Goal: Task Accomplishment & Management: Use online tool/utility

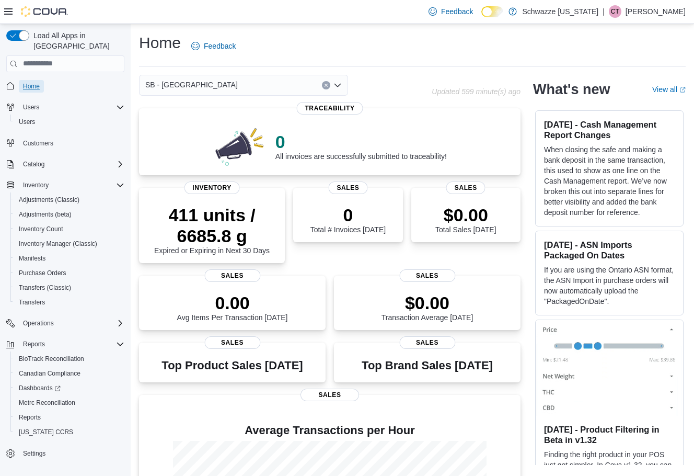
click at [38, 82] on span "Home" at bounding box center [31, 86] width 17 height 8
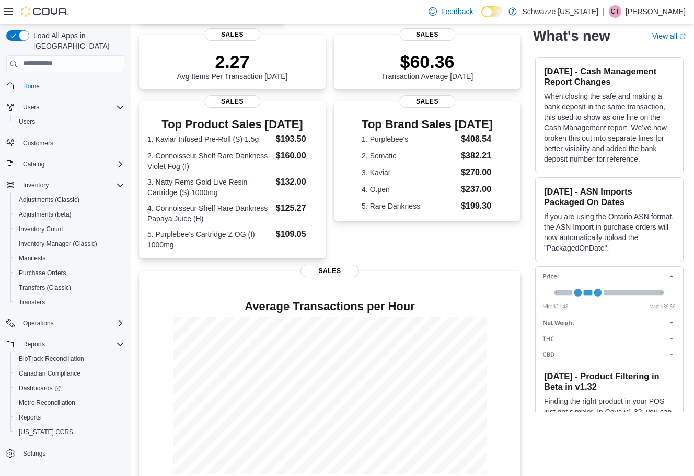
scroll to position [256, 0]
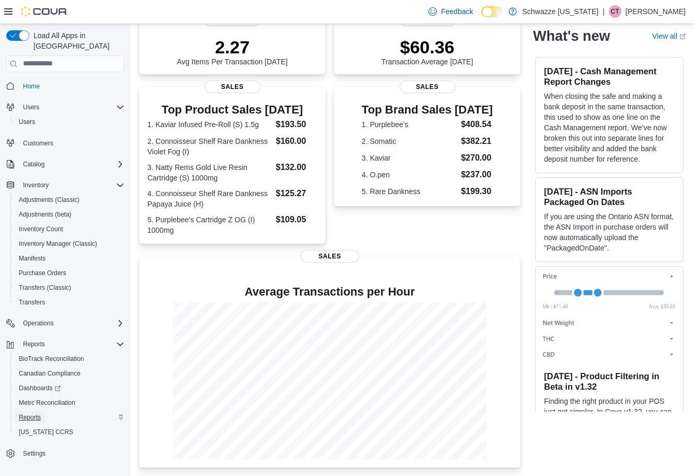
click at [34, 413] on span "Reports" at bounding box center [30, 417] width 22 height 8
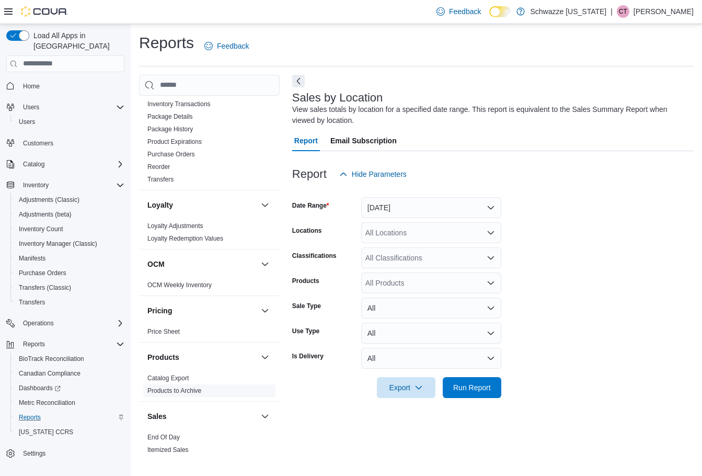
scroll to position [523, 0]
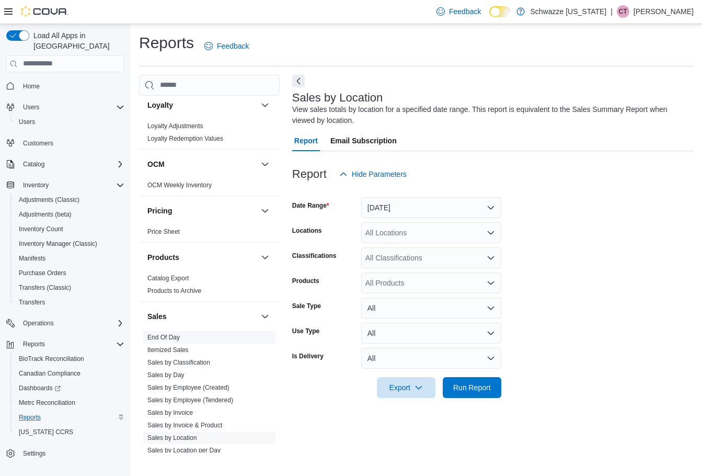
click at [172, 338] on link "End Of Day" at bounding box center [163, 336] width 32 height 7
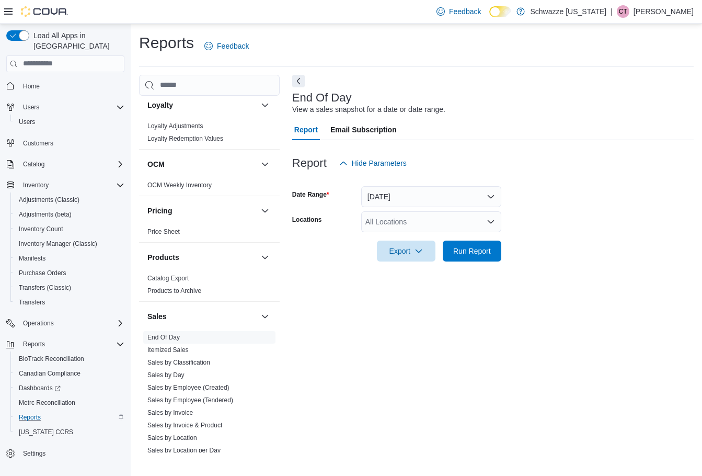
click at [385, 230] on div "All Locations" at bounding box center [431, 221] width 140 height 21
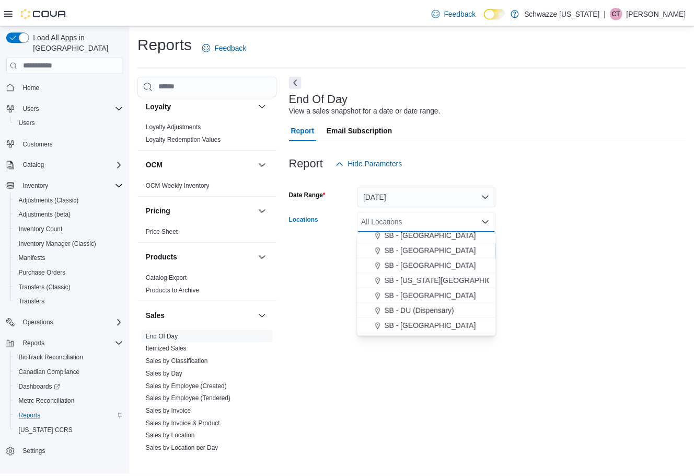
scroll to position [157, 0]
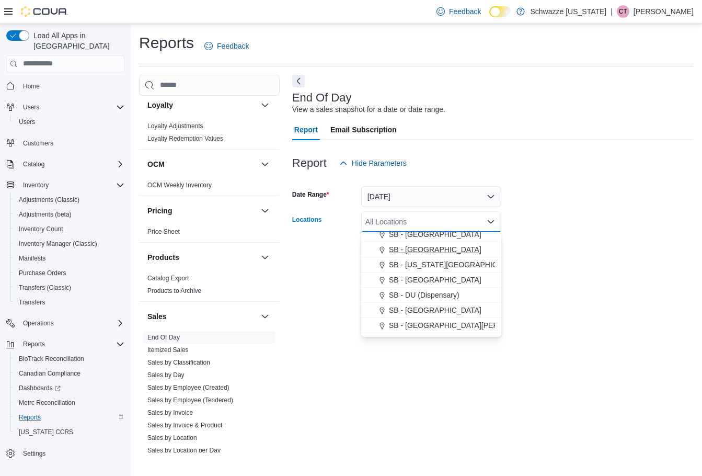
click at [427, 249] on span "SB - Brighton" at bounding box center [435, 249] width 92 height 10
click at [525, 225] on form "Date Range Today Locations SB - Brighton Combo box. Selected. SB - Brighton. Pr…" at bounding box center [492, 217] width 401 height 88
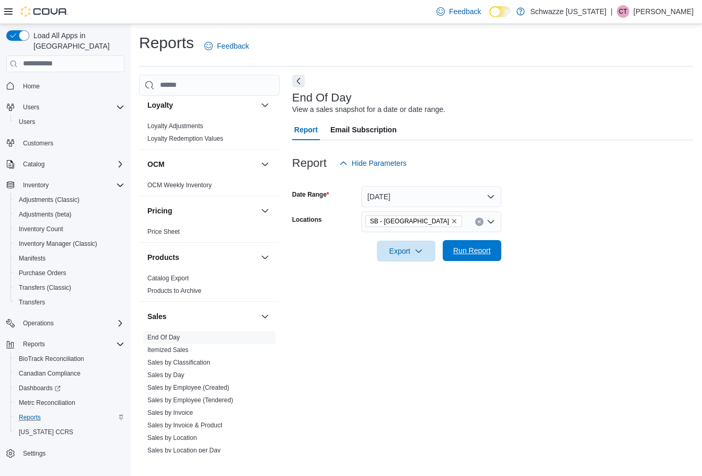
click at [472, 247] on span "Run Report" at bounding box center [472, 250] width 38 height 10
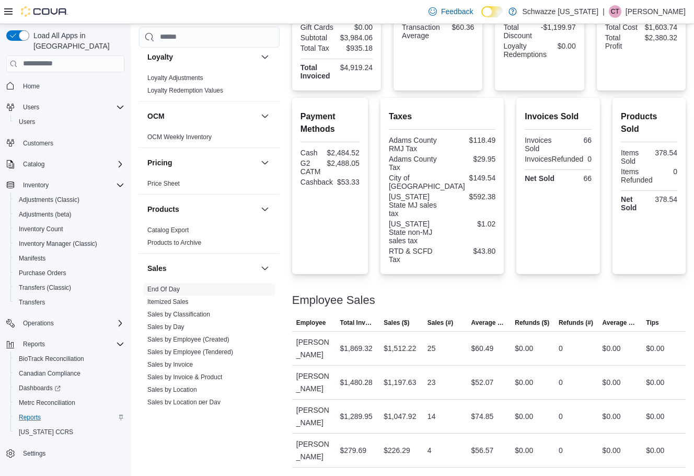
scroll to position [302, 0]
